Goal: Feedback & Contribution: Contribute content

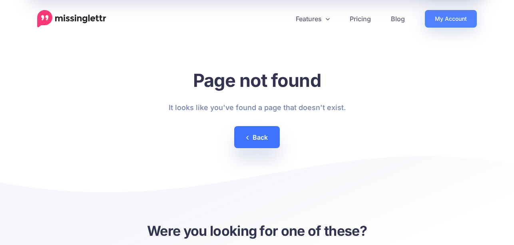
click at [270, 130] on link "Back" at bounding box center [257, 137] width 46 height 22
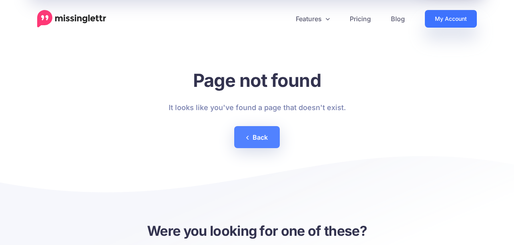
click at [451, 18] on link "My Account" at bounding box center [451, 19] width 52 height 18
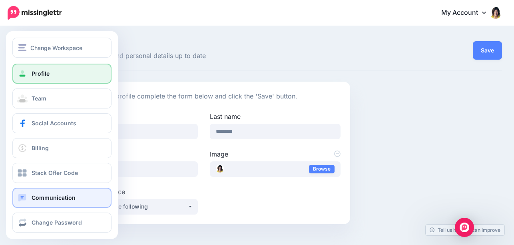
scroll to position [5, 0]
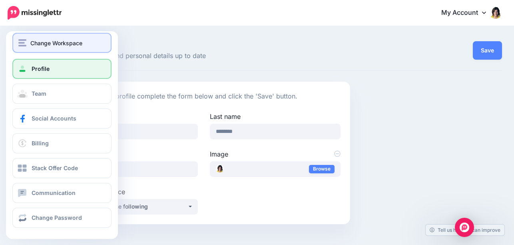
click at [21, 44] on img "button" at bounding box center [22, 42] width 8 height 7
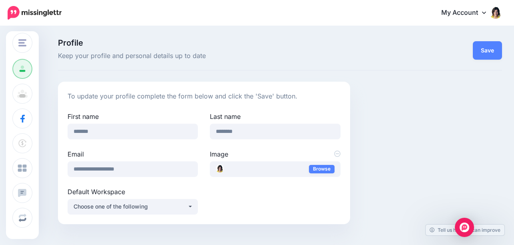
click at [17, 8] on img at bounding box center [35, 13] width 54 height 14
click at [26, 10] on img at bounding box center [35, 13] width 54 height 14
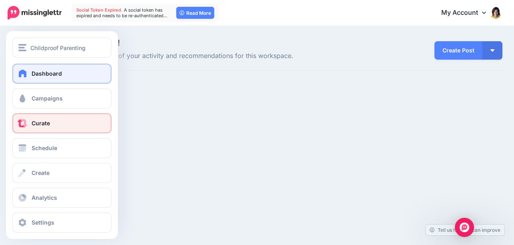
click at [42, 122] on span "Curate" at bounding box center [41, 123] width 18 height 7
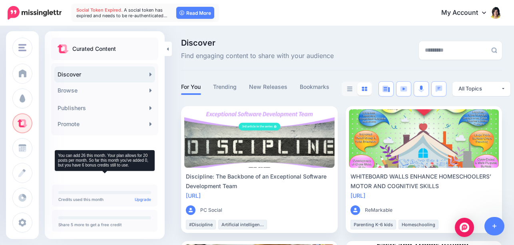
click at [87, 200] on p "Credits used this month Upgrade" at bounding box center [104, 199] width 93 height 4
click at [92, 223] on p "Share 5 more to get a free credit" at bounding box center [104, 224] width 93 height 4
click at [98, 190] on div "Credits used this month Upgrade" at bounding box center [104, 195] width 93 height 10
click at [93, 219] on div at bounding box center [104, 217] width 93 height 3
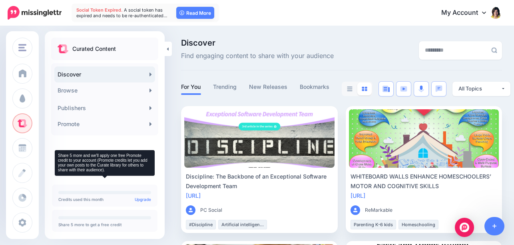
click at [120, 221] on div "Share 5 more to get a free credit" at bounding box center [104, 221] width 93 height 10
click at [120, 217] on div at bounding box center [104, 217] width 93 height 3
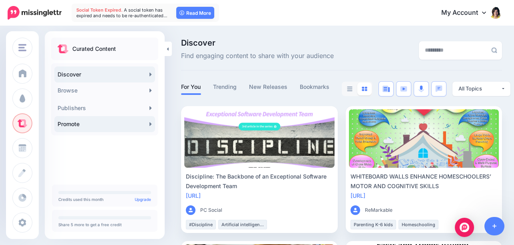
click at [136, 123] on link "Promote" at bounding box center [104, 124] width 101 height 16
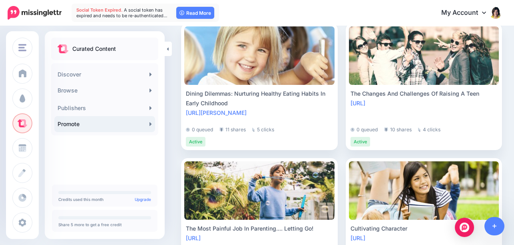
scroll to position [1627, 0]
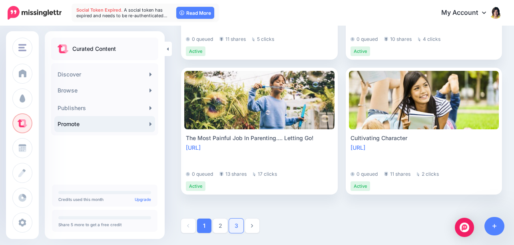
click at [234, 225] on link "3" at bounding box center [236, 225] width 14 height 14
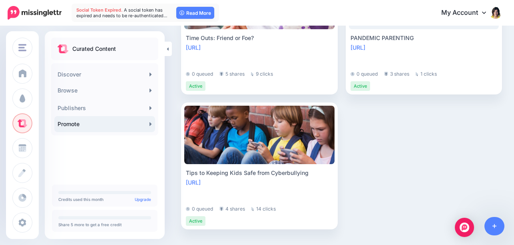
scroll to position [414, 0]
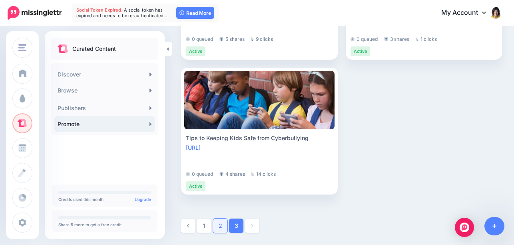
click at [220, 229] on link "2" at bounding box center [220, 225] width 14 height 14
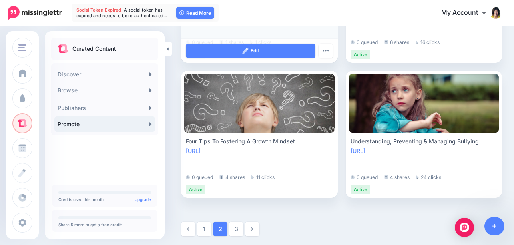
scroll to position [1627, 0]
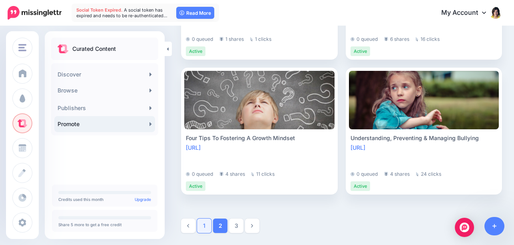
click at [204, 226] on link "1" at bounding box center [204, 225] width 14 height 14
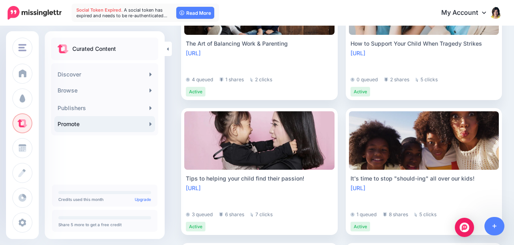
scroll to position [377, 0]
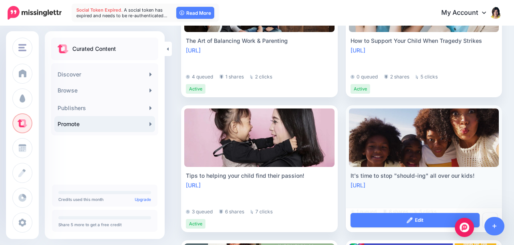
click at [394, 154] on link at bounding box center [424, 137] width 150 height 58
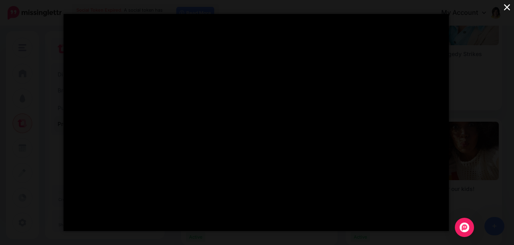
scroll to position [362, 0]
click at [506, 6] on button "×" at bounding box center [507, 7] width 14 height 14
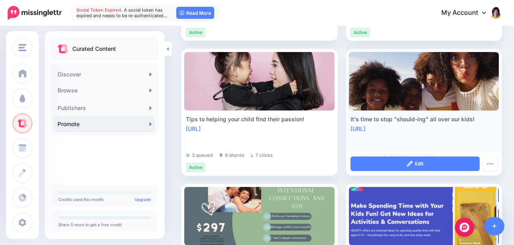
scroll to position [456, 0]
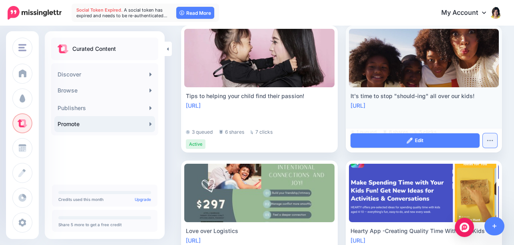
click at [491, 136] on button "button" at bounding box center [490, 140] width 14 height 14
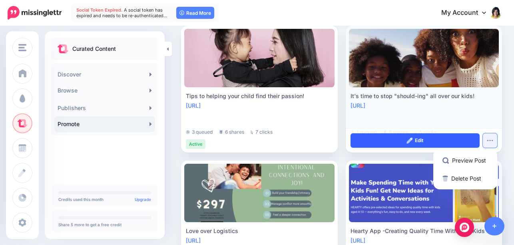
click at [418, 140] on link "Edit" at bounding box center [416, 140] width 130 height 14
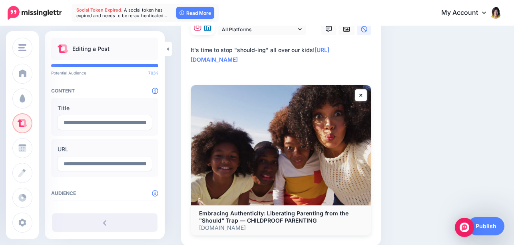
scroll to position [127, 0]
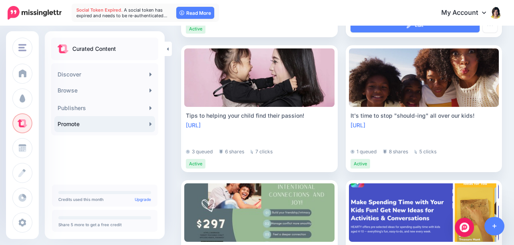
scroll to position [457, 0]
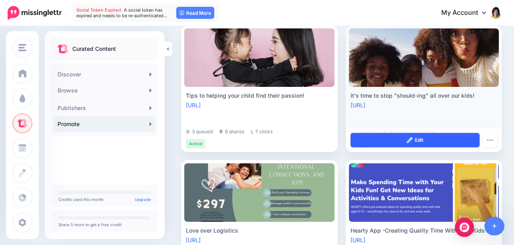
click at [386, 138] on link "Edit" at bounding box center [416, 140] width 130 height 14
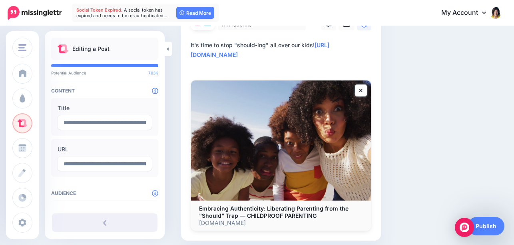
scroll to position [102, 0]
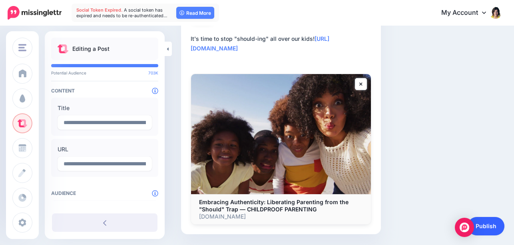
click at [487, 226] on link "Publish" at bounding box center [486, 226] width 37 height 18
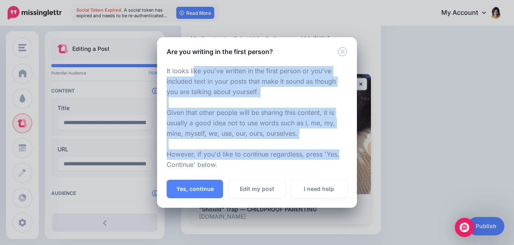
drag, startPoint x: 193, startPoint y: 71, endPoint x: 337, endPoint y: 157, distance: 167.8
click at [337, 157] on p "It looks like you've written in the first person or you've included text in you…" at bounding box center [257, 118] width 181 height 104
click at [198, 188] on button "Yes, continue" at bounding box center [195, 189] width 56 height 18
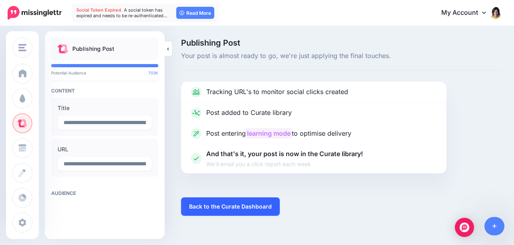
click at [223, 208] on link "Back to the Curate Dashboard" at bounding box center [230, 206] width 99 height 18
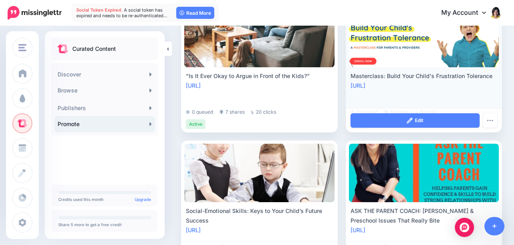
scroll to position [1022, 0]
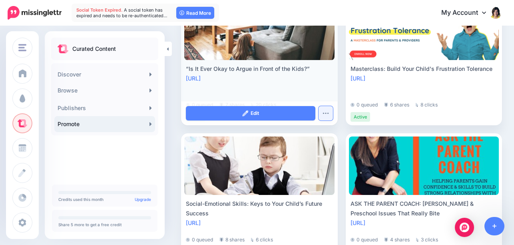
click at [325, 115] on button "button" at bounding box center [326, 113] width 14 height 14
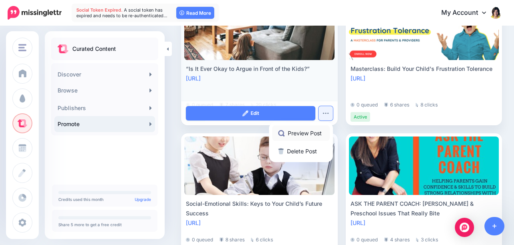
click at [297, 133] on link "Preview Post" at bounding box center [301, 133] width 58 height 16
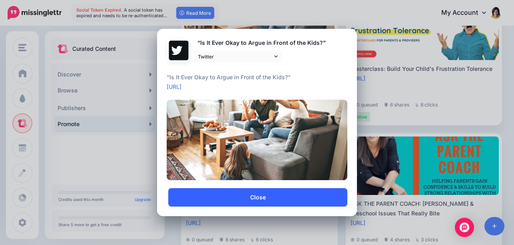
click at [264, 194] on link "Close" at bounding box center [257, 197] width 179 height 18
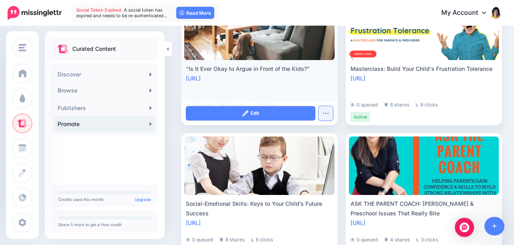
click at [325, 112] on img "button" at bounding box center [326, 113] width 6 height 2
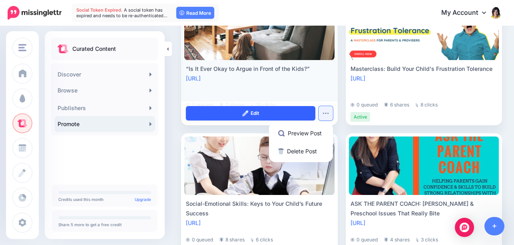
click at [241, 112] on link "Edit" at bounding box center [251, 113] width 130 height 14
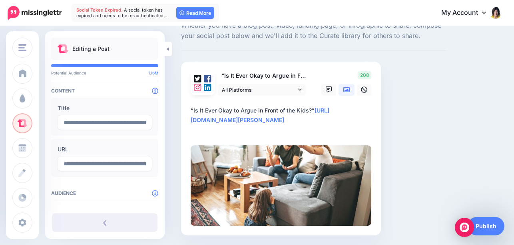
scroll to position [57, 0]
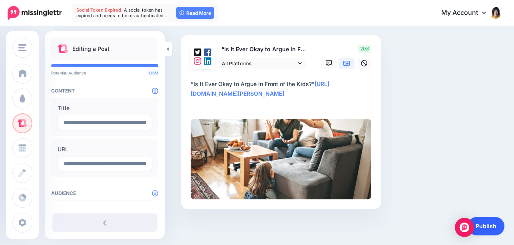
click at [493, 224] on link "Publish" at bounding box center [486, 226] width 37 height 18
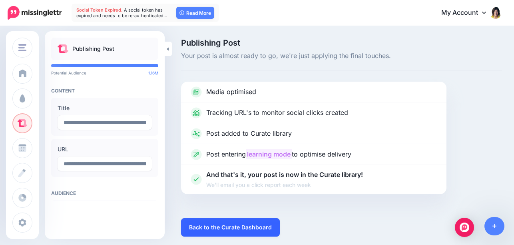
click at [249, 223] on link "Back to the Curate Dashboard" at bounding box center [230, 227] width 99 height 18
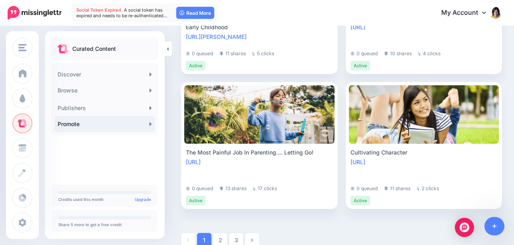
scroll to position [1627, 0]
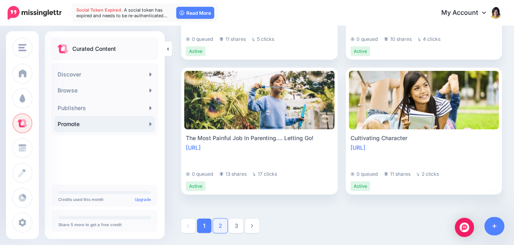
click at [222, 225] on link "2" at bounding box center [220, 225] width 14 height 14
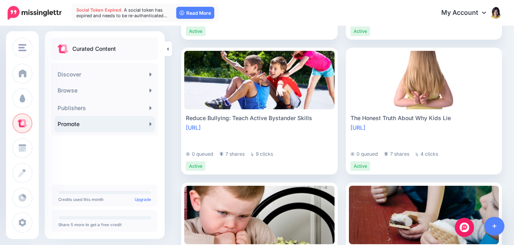
scroll to position [288, 0]
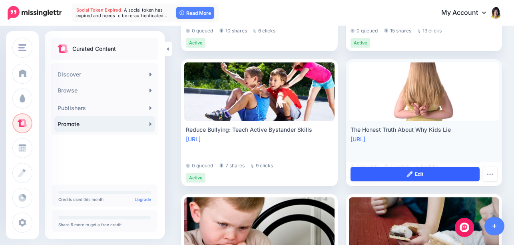
click at [449, 172] on link "Edit" at bounding box center [416, 174] width 130 height 14
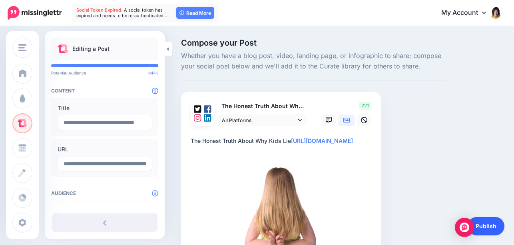
click at [489, 228] on link "Publish" at bounding box center [486, 226] width 37 height 18
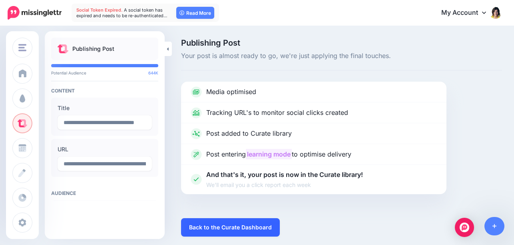
click at [255, 226] on link "Back to the Curate Dashboard" at bounding box center [230, 227] width 99 height 18
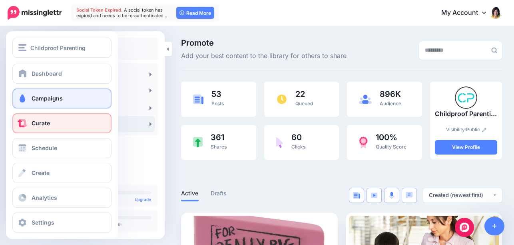
click at [44, 97] on span "Campaigns" at bounding box center [47, 98] width 31 height 7
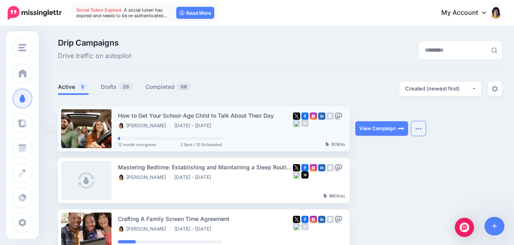
click at [417, 127] on button "button" at bounding box center [418, 128] width 14 height 14
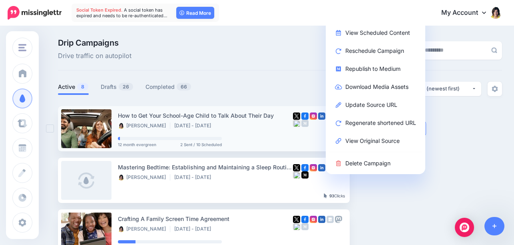
click at [161, 116] on div "How to Get Your School-Age Child to Talk About Their Day" at bounding box center [205, 115] width 175 height 9
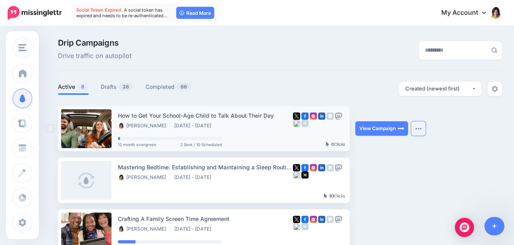
click at [419, 128] on img "button" at bounding box center [418, 128] width 6 height 2
click at [375, 129] on link "View Campaign" at bounding box center [381, 128] width 53 height 14
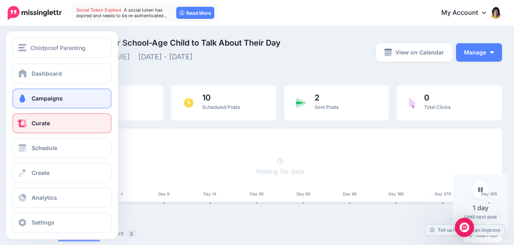
click at [22, 124] on span at bounding box center [22, 123] width 10 height 8
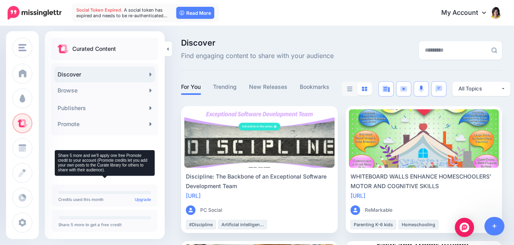
click at [93, 221] on div "Share 5 more to get a free credit" at bounding box center [104, 221] width 93 height 10
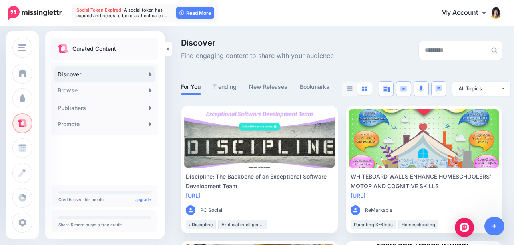
click at [78, 232] on div "Curated Content Discover Browse 246K Automotive 2.92M Beauty & personal care 2.…" at bounding box center [105, 135] width 120 height 208
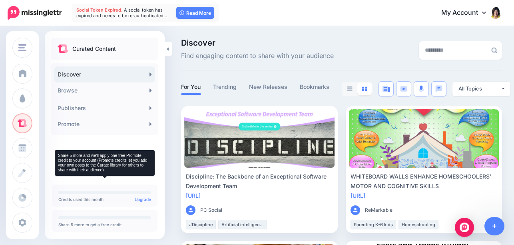
click at [81, 219] on div at bounding box center [104, 217] width 93 height 3
click at [100, 219] on div "Share 5 more to get a free credit" at bounding box center [104, 221] width 93 height 10
click at [140, 220] on div "Share 5 more to get a free credit" at bounding box center [104, 221] width 93 height 10
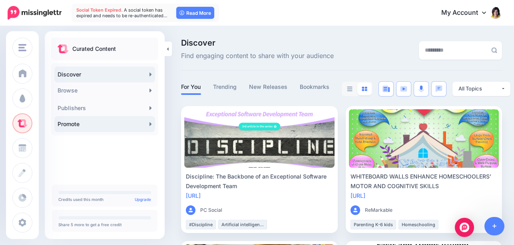
click at [91, 125] on link "Promote" at bounding box center [104, 124] width 101 height 16
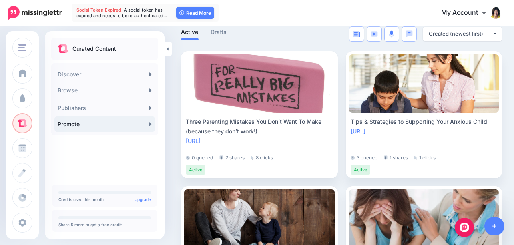
scroll to position [246, 0]
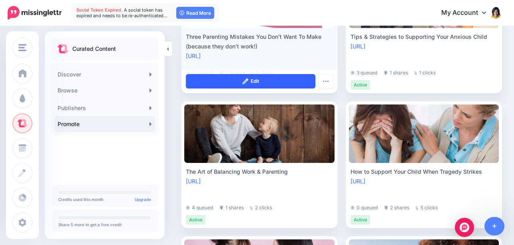
click at [224, 80] on link "Edit" at bounding box center [251, 81] width 130 height 14
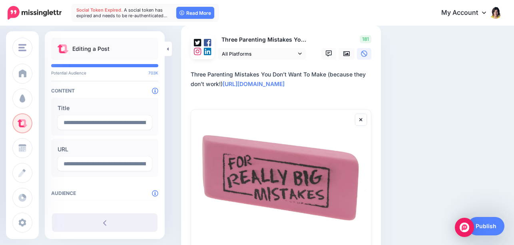
scroll to position [93, 0]
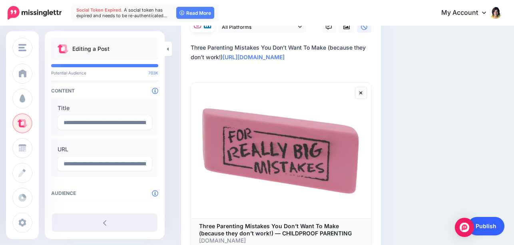
click at [490, 229] on link "Publish" at bounding box center [486, 226] width 37 height 18
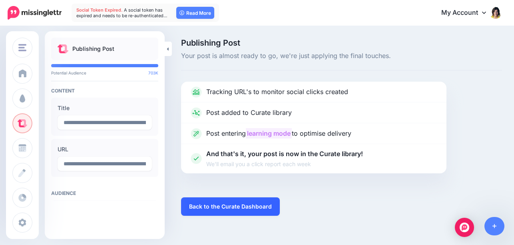
click at [230, 208] on link "Back to the Curate Dashboard" at bounding box center [230, 206] width 99 height 18
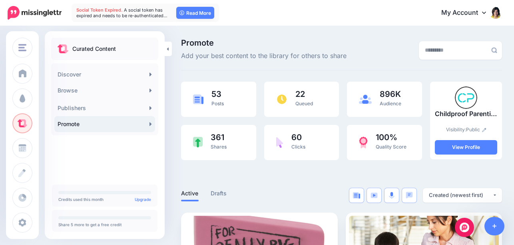
click at [142, 117] on link "Promote" at bounding box center [104, 124] width 101 height 16
click at [146, 123] on link "Promote" at bounding box center [104, 124] width 101 height 16
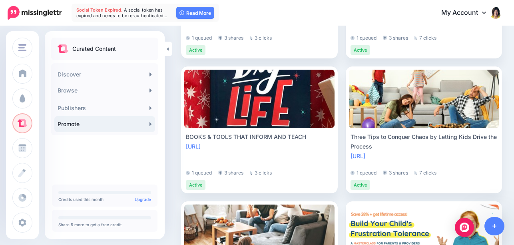
scroll to position [824, 0]
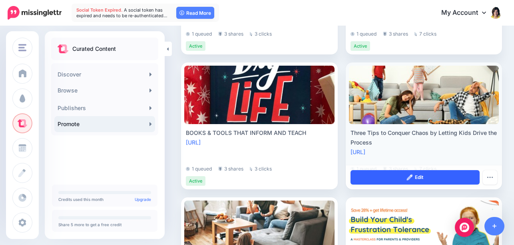
click at [443, 175] on link "Edit" at bounding box center [416, 177] width 130 height 14
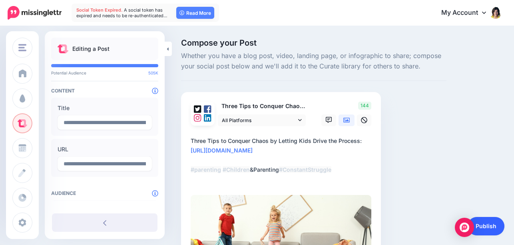
click at [490, 224] on link "Publish" at bounding box center [486, 226] width 37 height 18
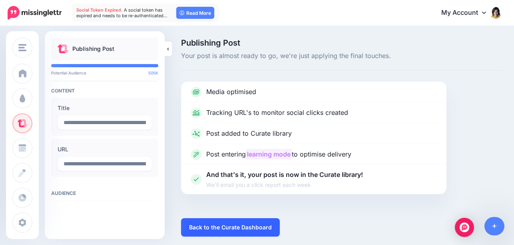
click at [236, 229] on link "Back to the Curate Dashboard" at bounding box center [230, 227] width 99 height 18
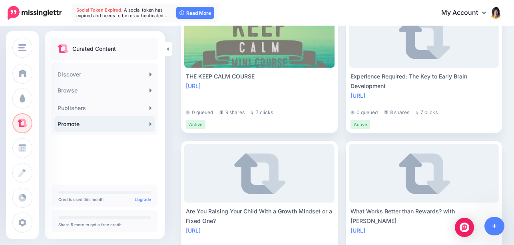
scroll to position [1287, 0]
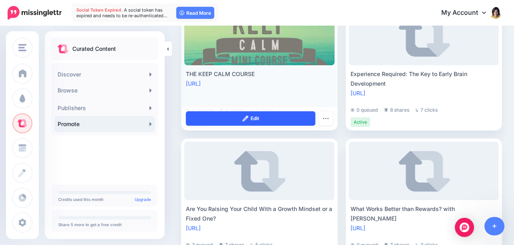
click at [282, 120] on link "Edit" at bounding box center [251, 118] width 130 height 14
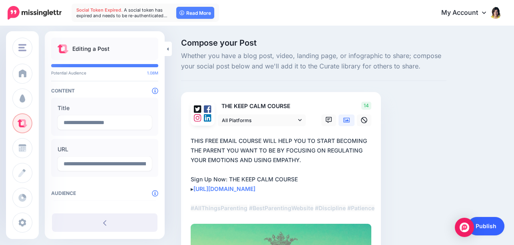
click at [488, 222] on link "Publish" at bounding box center [486, 226] width 37 height 18
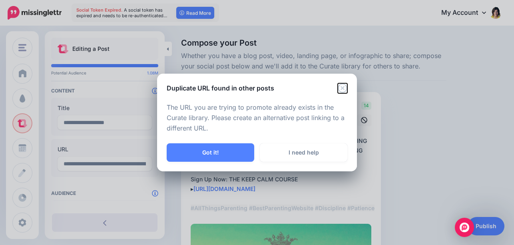
click at [339, 90] on icon "Close" at bounding box center [342, 87] width 9 height 9
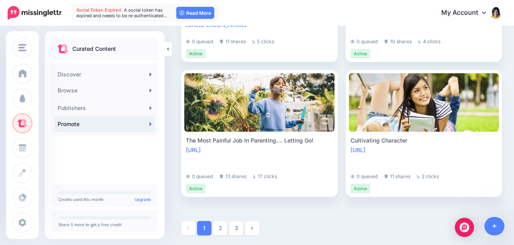
scroll to position [1627, 0]
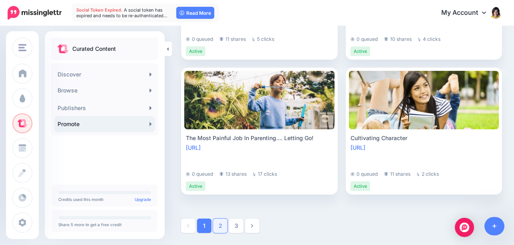
click at [224, 226] on link "2" at bounding box center [220, 225] width 14 height 14
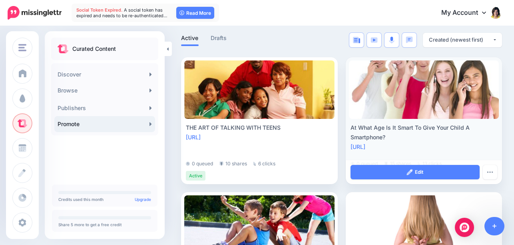
scroll to position [158, 0]
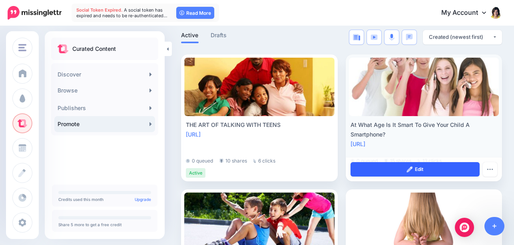
click at [413, 172] on link "Edit" at bounding box center [416, 169] width 130 height 14
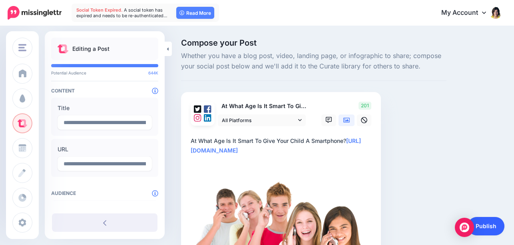
click at [491, 226] on link "Publish" at bounding box center [486, 226] width 37 height 18
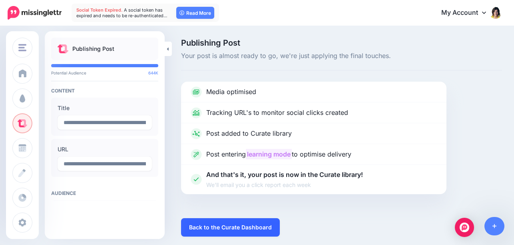
click at [254, 226] on link "Back to the Curate Dashboard" at bounding box center [230, 227] width 99 height 18
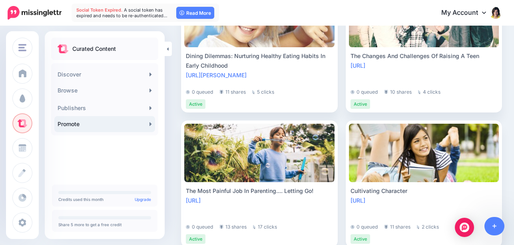
scroll to position [1627, 0]
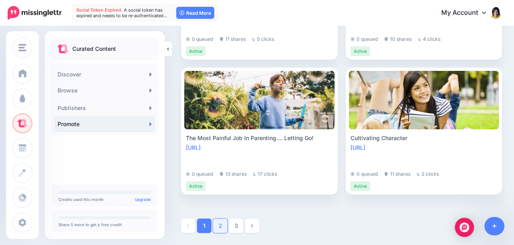
click at [224, 227] on link "2" at bounding box center [220, 225] width 14 height 14
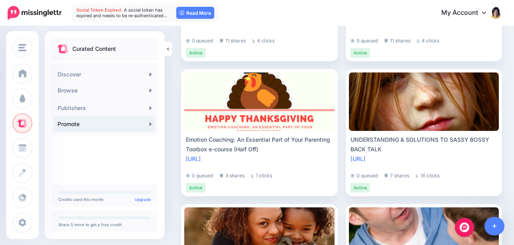
scroll to position [1088, 0]
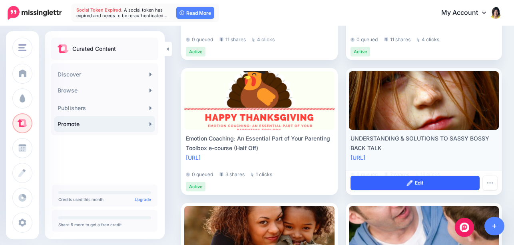
click at [428, 182] on link "Edit" at bounding box center [416, 183] width 130 height 14
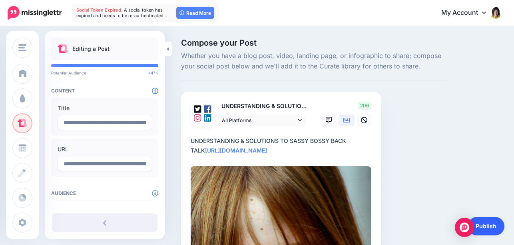
click at [484, 224] on link "Publish" at bounding box center [486, 226] width 37 height 18
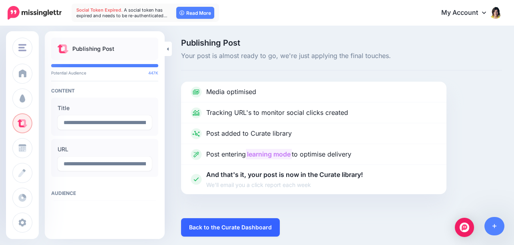
click at [243, 226] on link "Back to the Curate Dashboard" at bounding box center [230, 227] width 99 height 18
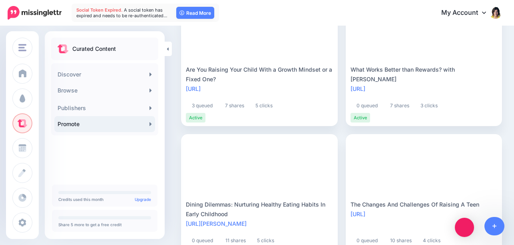
scroll to position [1627, 0]
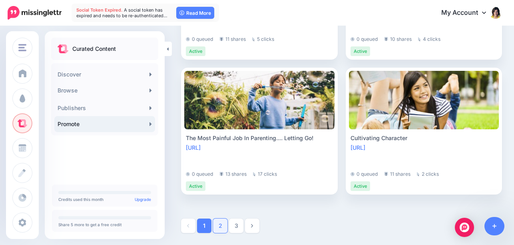
click at [218, 222] on link "2" at bounding box center [220, 225] width 14 height 14
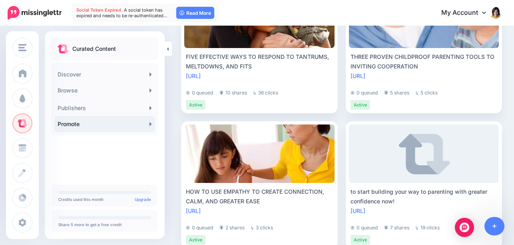
scroll to position [1286, 0]
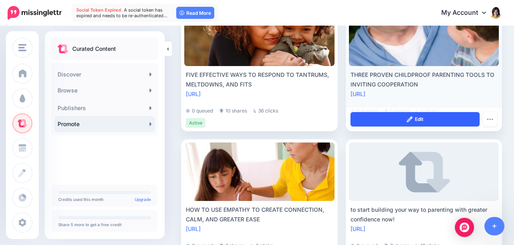
click at [445, 119] on link "Edit" at bounding box center [416, 119] width 130 height 14
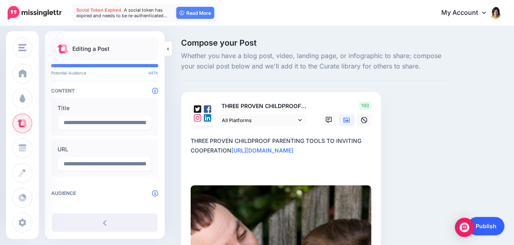
click at [489, 226] on link "Publish" at bounding box center [486, 226] width 37 height 18
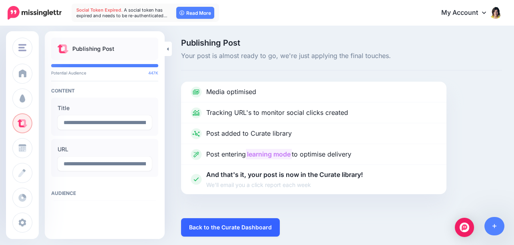
click at [237, 226] on link "Back to the Curate Dashboard" at bounding box center [230, 227] width 99 height 18
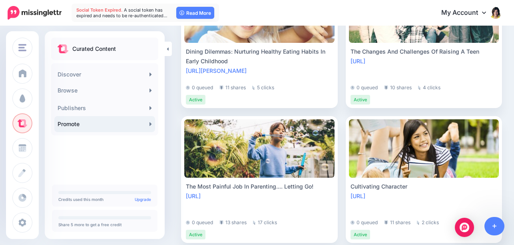
scroll to position [1627, 0]
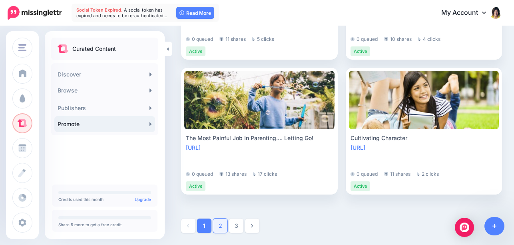
click at [218, 226] on link "2" at bounding box center [220, 225] width 14 height 14
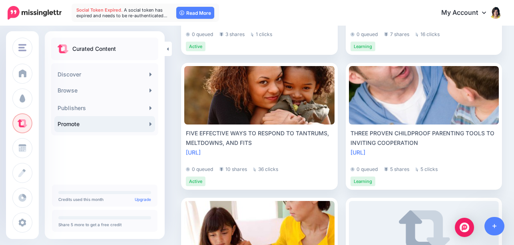
scroll to position [1229, 0]
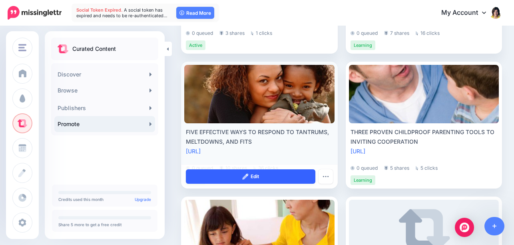
click at [252, 175] on link "Edit" at bounding box center [251, 176] width 130 height 14
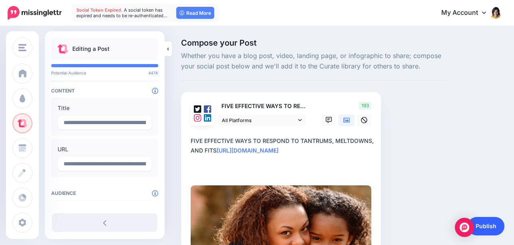
click at [484, 225] on link "Publish" at bounding box center [486, 226] width 37 height 18
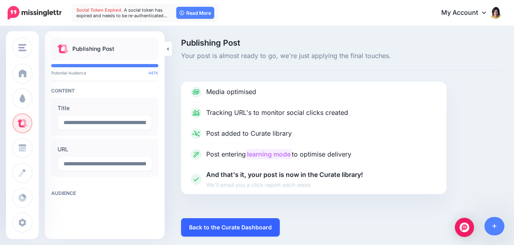
click at [235, 232] on link "Back to the Curate Dashboard" at bounding box center [230, 227] width 99 height 18
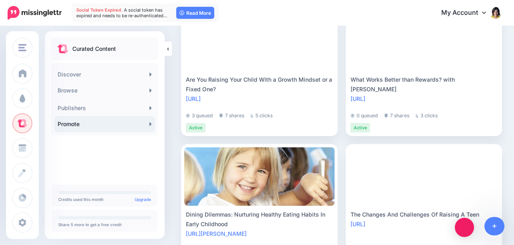
scroll to position [1627, 0]
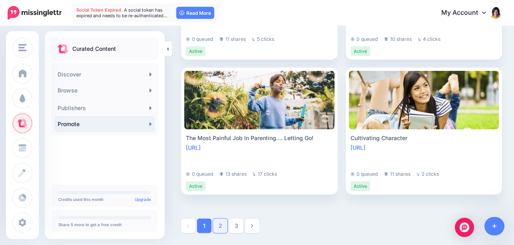
click at [224, 225] on link "2" at bounding box center [220, 225] width 14 height 14
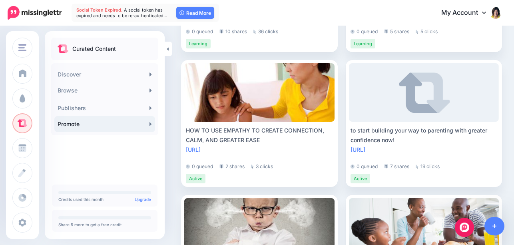
scroll to position [1364, 0]
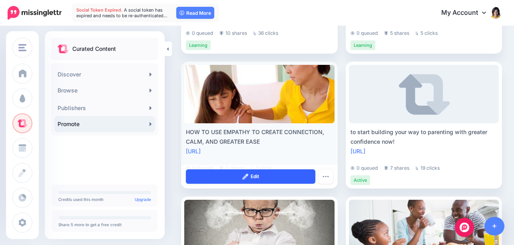
click at [280, 176] on link "Edit" at bounding box center [251, 176] width 130 height 14
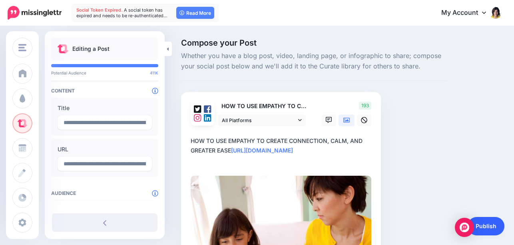
click at [491, 223] on link "Publish" at bounding box center [486, 226] width 37 height 18
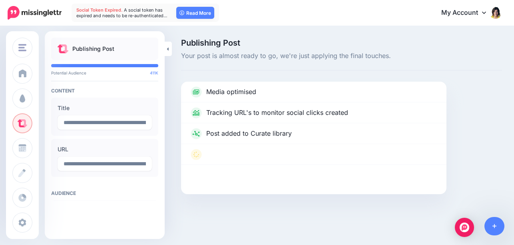
click at [495, 14] on img at bounding box center [495, 12] width 13 height 13
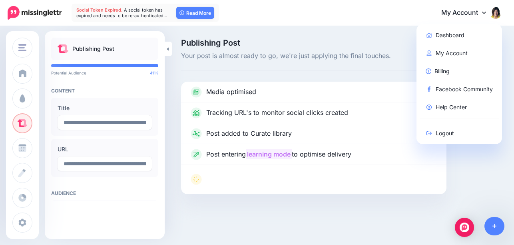
click at [469, 10] on link "My Account" at bounding box center [467, 13] width 69 height 20
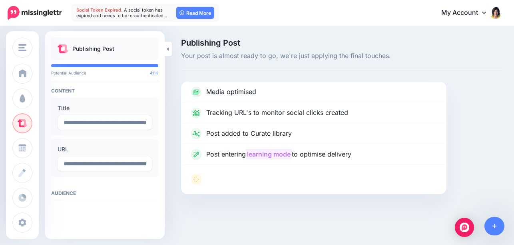
click at [476, 11] on link "My Account" at bounding box center [467, 13] width 69 height 20
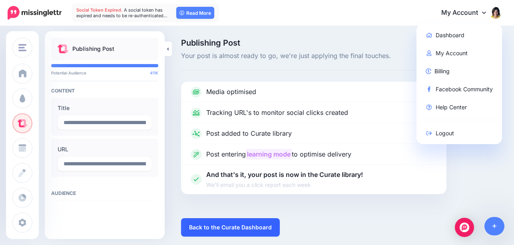
click at [243, 223] on link "Back to the Curate Dashboard" at bounding box center [230, 227] width 99 height 18
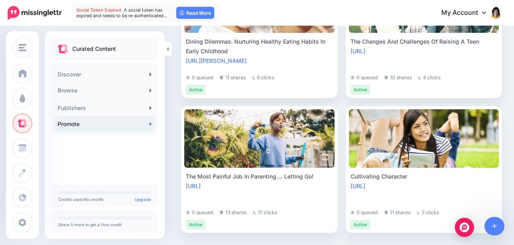
scroll to position [1627, 0]
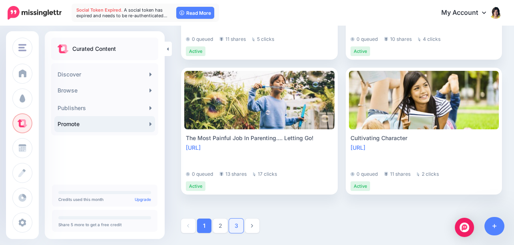
click at [238, 223] on link "3" at bounding box center [236, 225] width 14 height 14
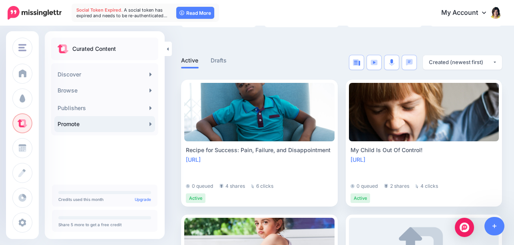
scroll to position [132, 0]
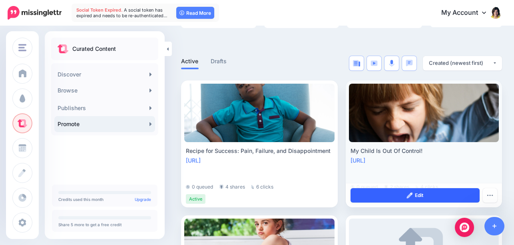
click at [436, 194] on link "Edit" at bounding box center [416, 195] width 130 height 14
click at [447, 194] on link "Edit" at bounding box center [416, 195] width 130 height 14
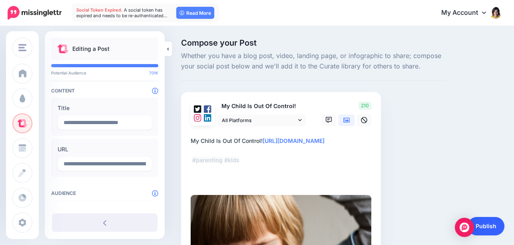
click at [484, 227] on link "Publish" at bounding box center [486, 226] width 37 height 18
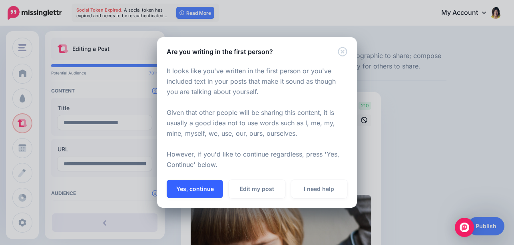
click at [192, 190] on button "Yes, continue" at bounding box center [195, 189] width 56 height 18
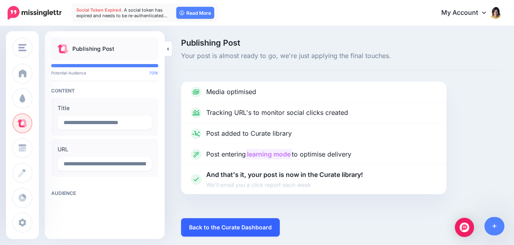
click at [226, 223] on link "Back to the Curate Dashboard" at bounding box center [230, 227] width 99 height 18
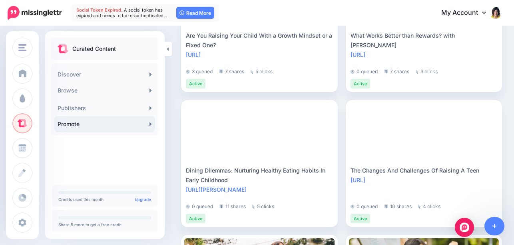
scroll to position [1627, 0]
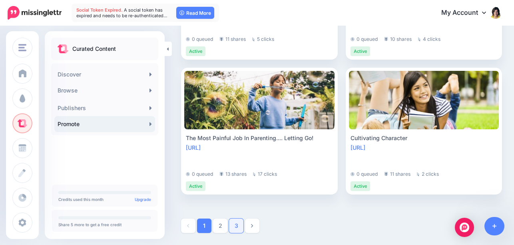
click at [236, 226] on link "3" at bounding box center [236, 225] width 14 height 14
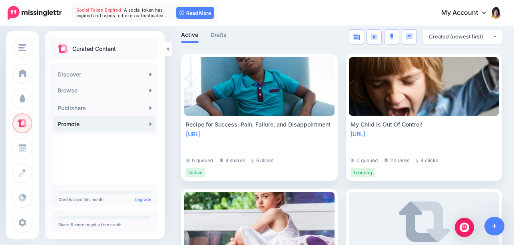
scroll to position [168, 0]
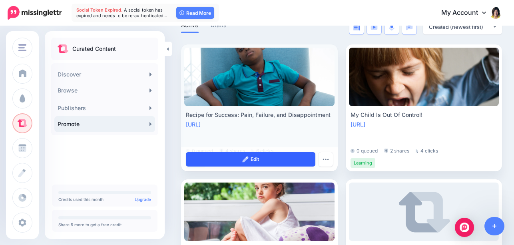
click at [266, 160] on link "Edit" at bounding box center [251, 159] width 130 height 14
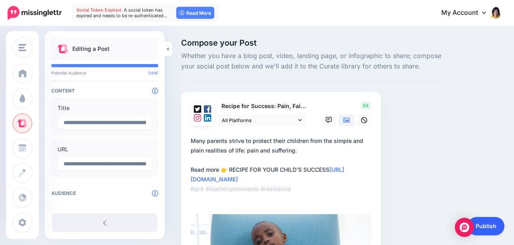
click at [485, 228] on link "Publish" at bounding box center [486, 226] width 37 height 18
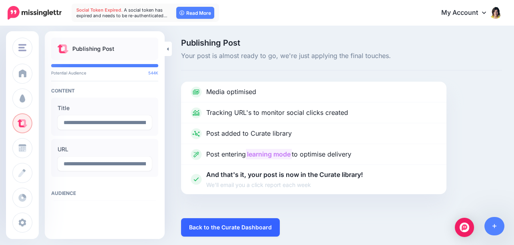
click at [245, 229] on link "Back to the Curate Dashboard" at bounding box center [230, 227] width 99 height 18
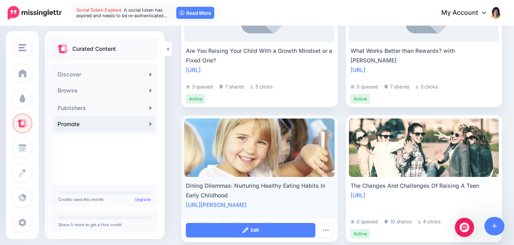
scroll to position [1627, 0]
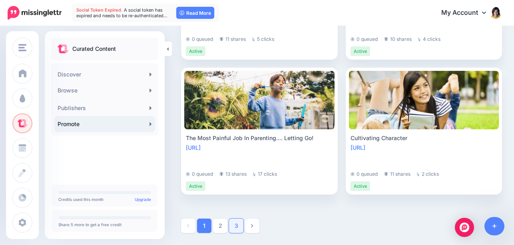
click at [236, 226] on link "3" at bounding box center [236, 225] width 14 height 14
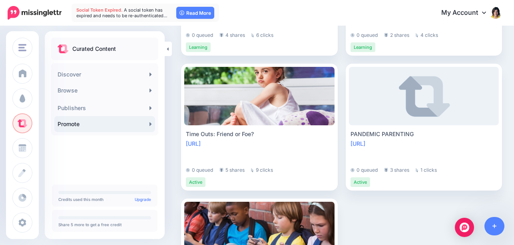
scroll to position [345, 0]
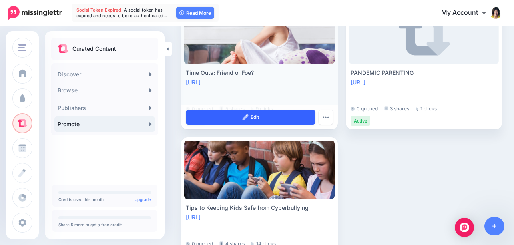
click at [277, 118] on link "Edit" at bounding box center [251, 117] width 130 height 14
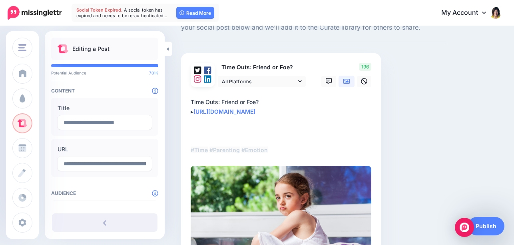
scroll to position [126, 0]
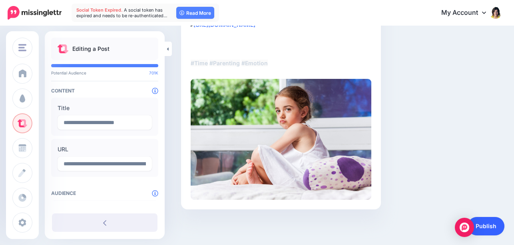
click at [486, 225] on link "Publish" at bounding box center [486, 226] width 37 height 18
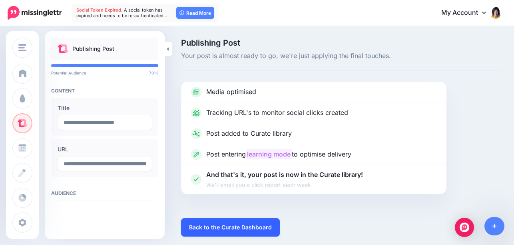
click at [216, 224] on link "Back to the Curate Dashboard" at bounding box center [230, 227] width 99 height 18
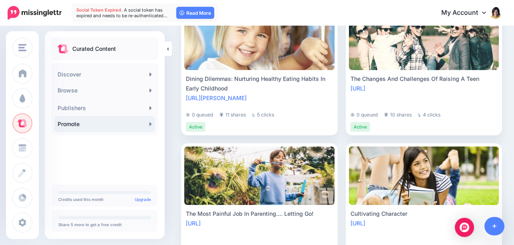
scroll to position [1627, 0]
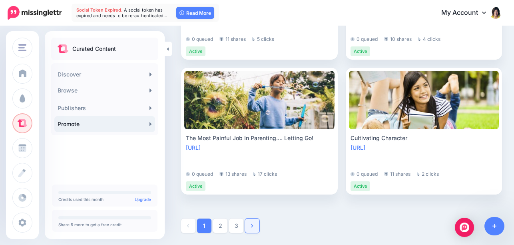
click at [254, 226] on link at bounding box center [252, 225] width 14 height 14
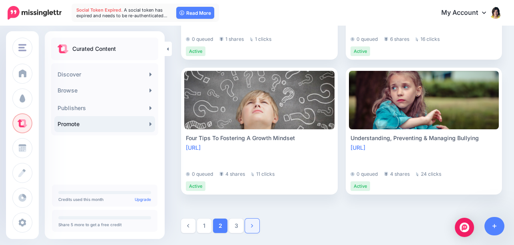
click at [252, 224] on icon at bounding box center [252, 226] width 2 height 6
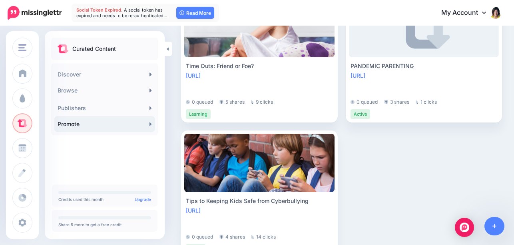
scroll to position [414, 0]
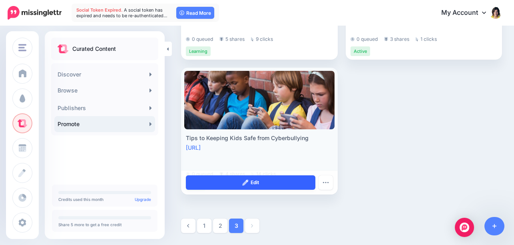
click at [246, 182] on img at bounding box center [245, 182] width 6 height 6
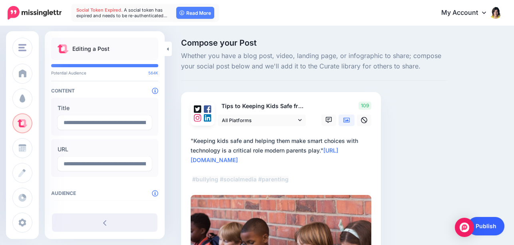
click at [485, 222] on link "Publish" at bounding box center [486, 226] width 37 height 18
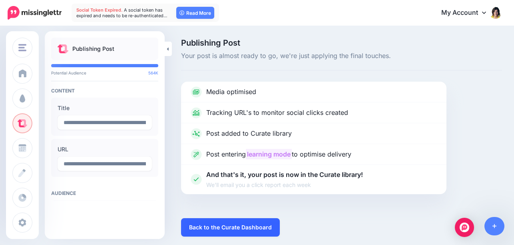
click at [250, 228] on link "Back to the Curate Dashboard" at bounding box center [230, 227] width 99 height 18
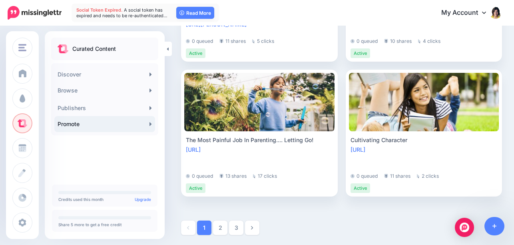
scroll to position [1627, 0]
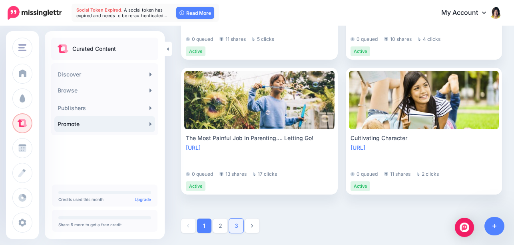
click at [235, 226] on link "3" at bounding box center [236, 225] width 14 height 14
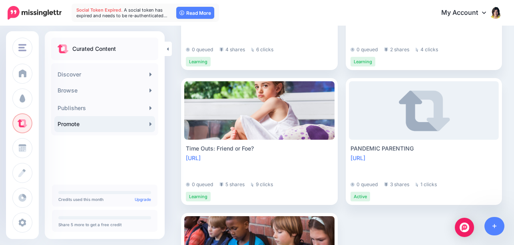
scroll to position [414, 0]
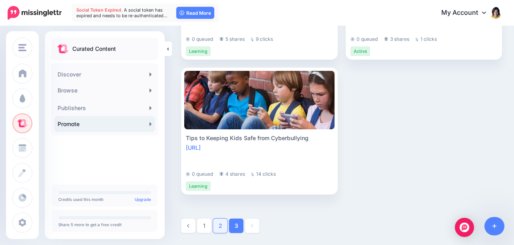
click at [218, 225] on link "2" at bounding box center [220, 225] width 14 height 14
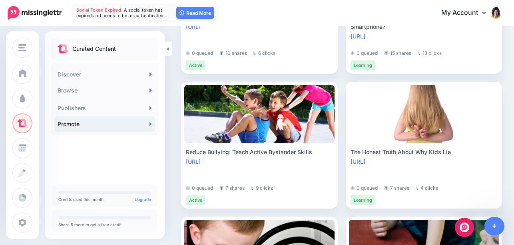
scroll to position [270, 0]
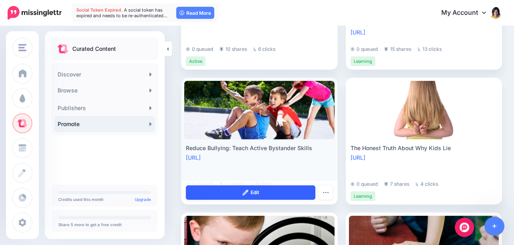
click at [276, 192] on link "Edit" at bounding box center [251, 192] width 130 height 14
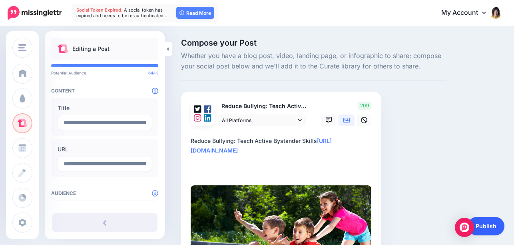
click at [484, 222] on link "Publish" at bounding box center [486, 226] width 37 height 18
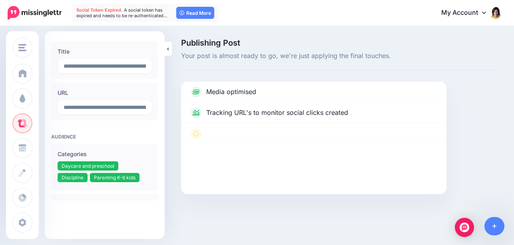
scroll to position [194, 0]
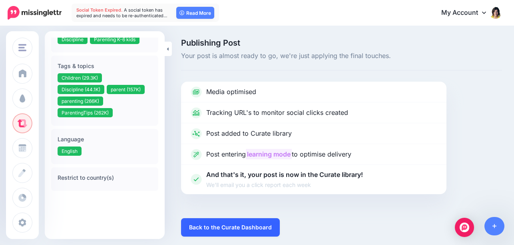
click at [226, 226] on link "Back to the Curate Dashboard" at bounding box center [230, 227] width 99 height 18
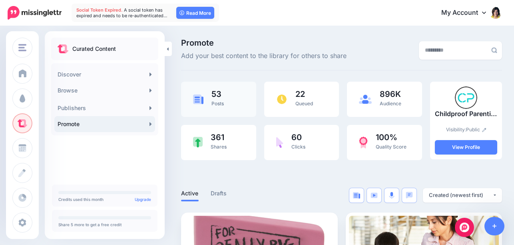
click at [218, 94] on span "53" at bounding box center [218, 94] width 12 height 8
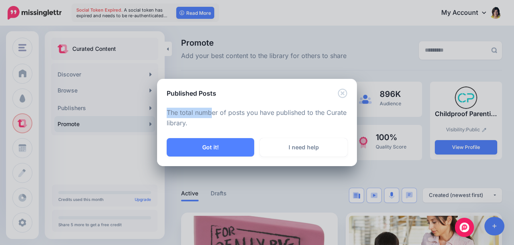
drag, startPoint x: 213, startPoint y: 111, endPoint x: 285, endPoint y: 105, distance: 72.7
click at [285, 105] on div "The total number of posts you have published to the Curate library." at bounding box center [257, 118] width 200 height 40
click at [340, 92] on icon "Close" at bounding box center [343, 93] width 10 height 10
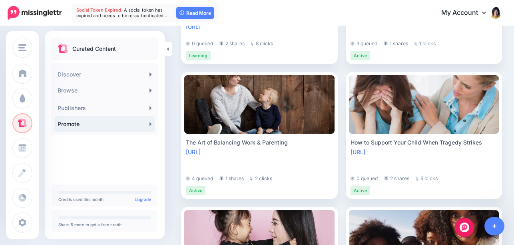
scroll to position [281, 0]
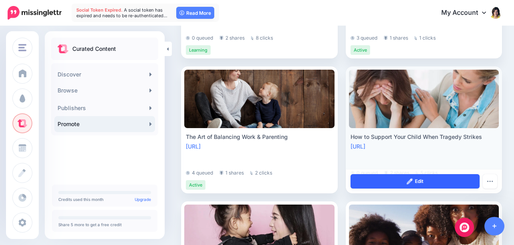
click at [466, 181] on link "Edit" at bounding box center [416, 181] width 130 height 14
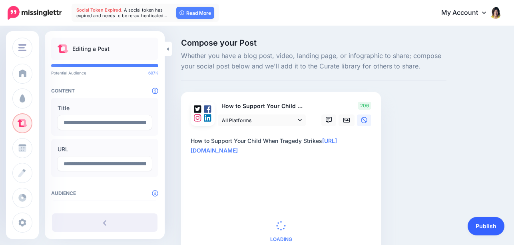
click at [489, 230] on link "Publish" at bounding box center [486, 226] width 37 height 18
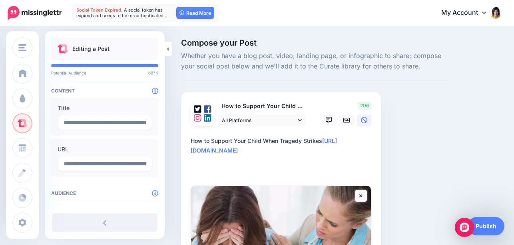
click at [485, 225] on div "Compose your Post Whether you have a blog post, video, landing page, or infogra…" at bounding box center [341, 204] width 333 height 331
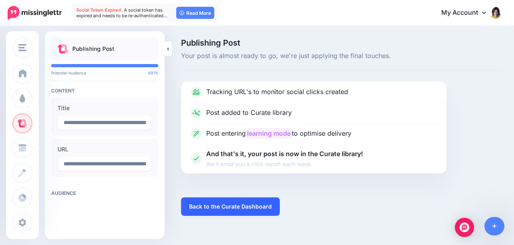
click at [211, 206] on link "Back to the Curate Dashboard" at bounding box center [230, 206] width 99 height 18
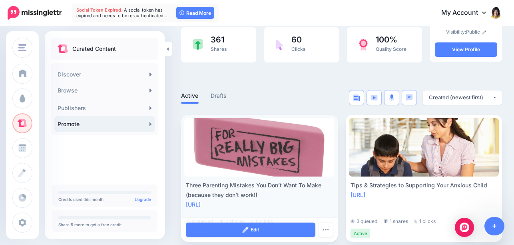
scroll to position [104, 0]
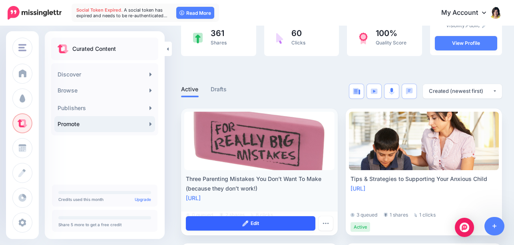
click at [245, 220] on img at bounding box center [245, 223] width 6 height 6
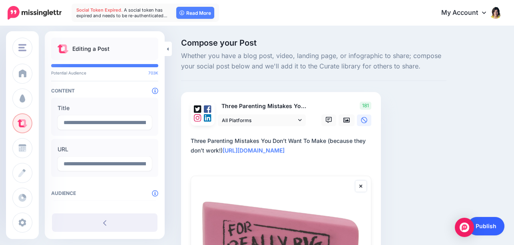
click at [489, 227] on link "Publish" at bounding box center [486, 226] width 37 height 18
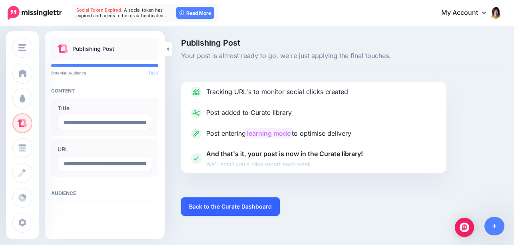
click at [223, 211] on link "Back to the Curate Dashboard" at bounding box center [230, 206] width 99 height 18
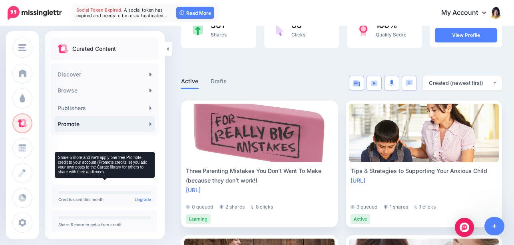
scroll to position [114, 0]
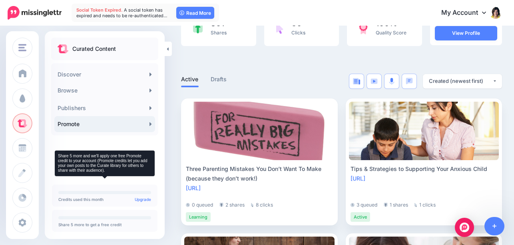
click at [112, 222] on p "Share 5 more to get a free credit" at bounding box center [104, 224] width 93 height 4
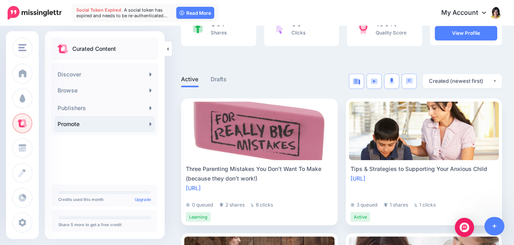
drag, startPoint x: 108, startPoint y: 223, endPoint x: 126, endPoint y: 173, distance: 53.6
click at [126, 173] on div "Curated Content Discover Browse 246K Automotive 2.92M Beauty & personal care 2.…" at bounding box center [105, 109] width 120 height 143
click at [149, 125] on link "Promote" at bounding box center [104, 124] width 101 height 16
click at [151, 106] on icon at bounding box center [151, 108] width 2 height 6
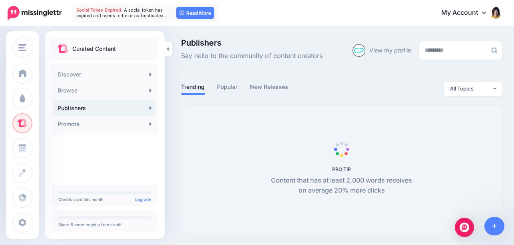
scroll to position [0, 0]
click at [230, 86] on link "Popular" at bounding box center [227, 87] width 21 height 10
